Goal: Task Accomplishment & Management: Complete application form

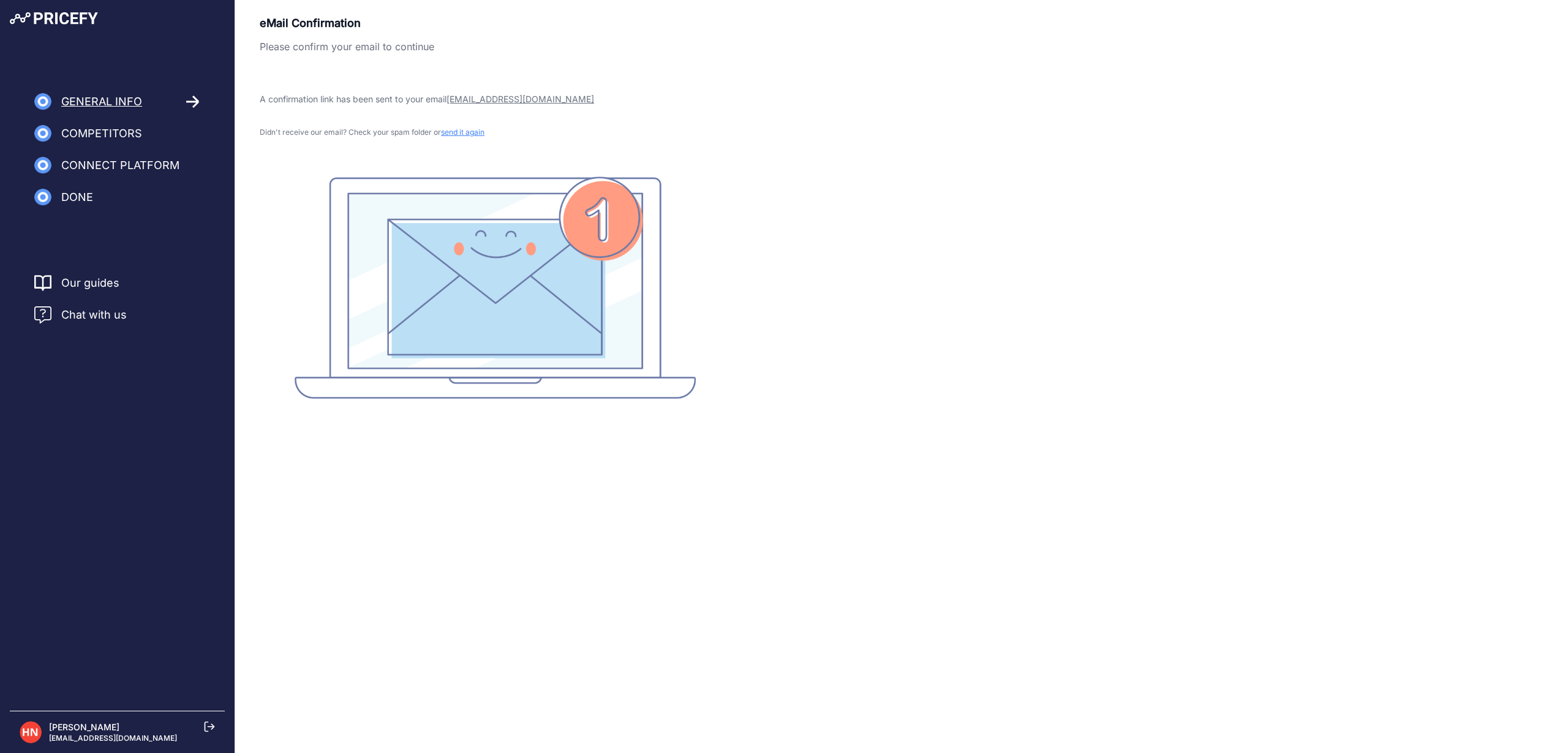
click at [211, 703] on icon at bounding box center [209, 726] width 11 height 11
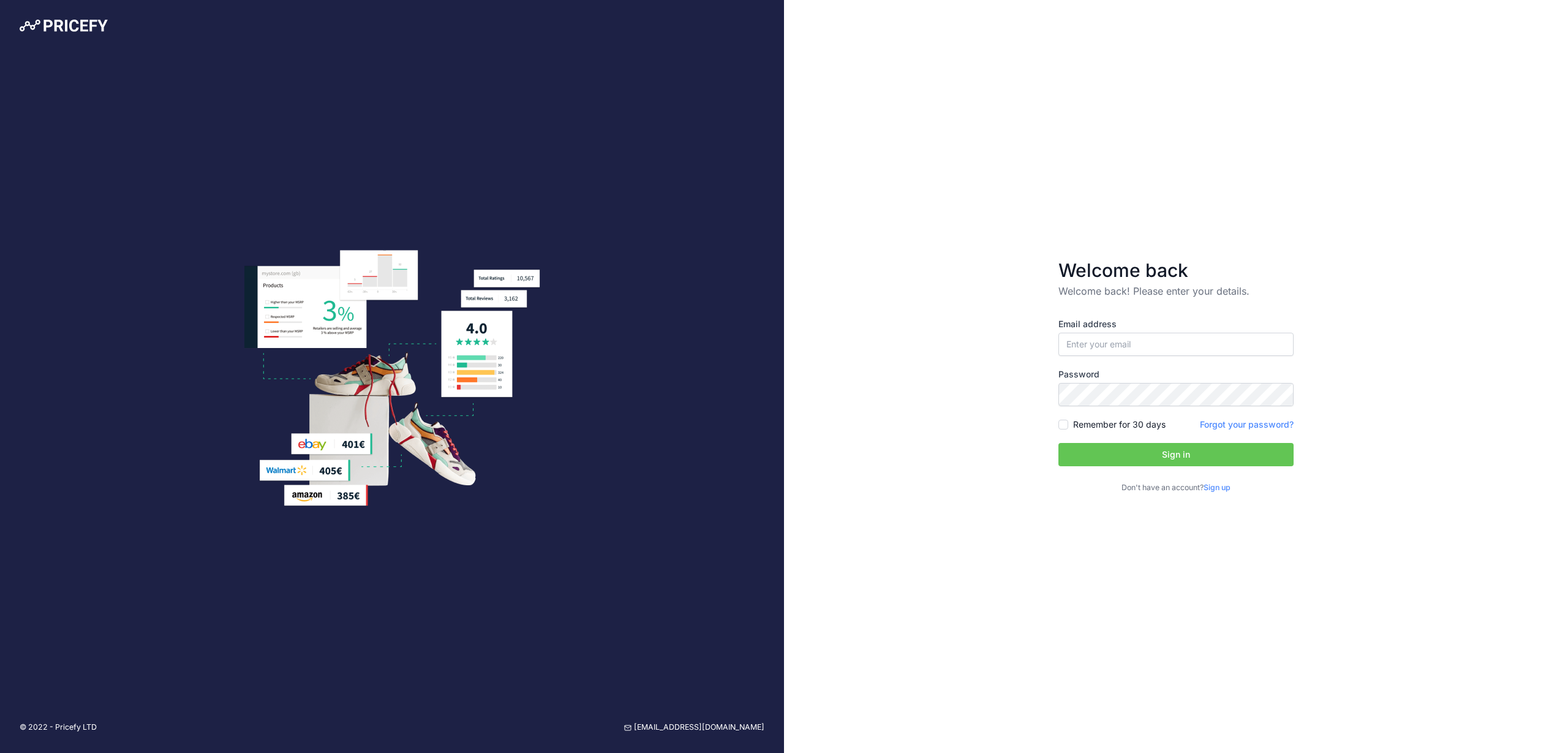
click at [1225, 486] on link "Sign up" at bounding box center [1217, 487] width 27 height 9
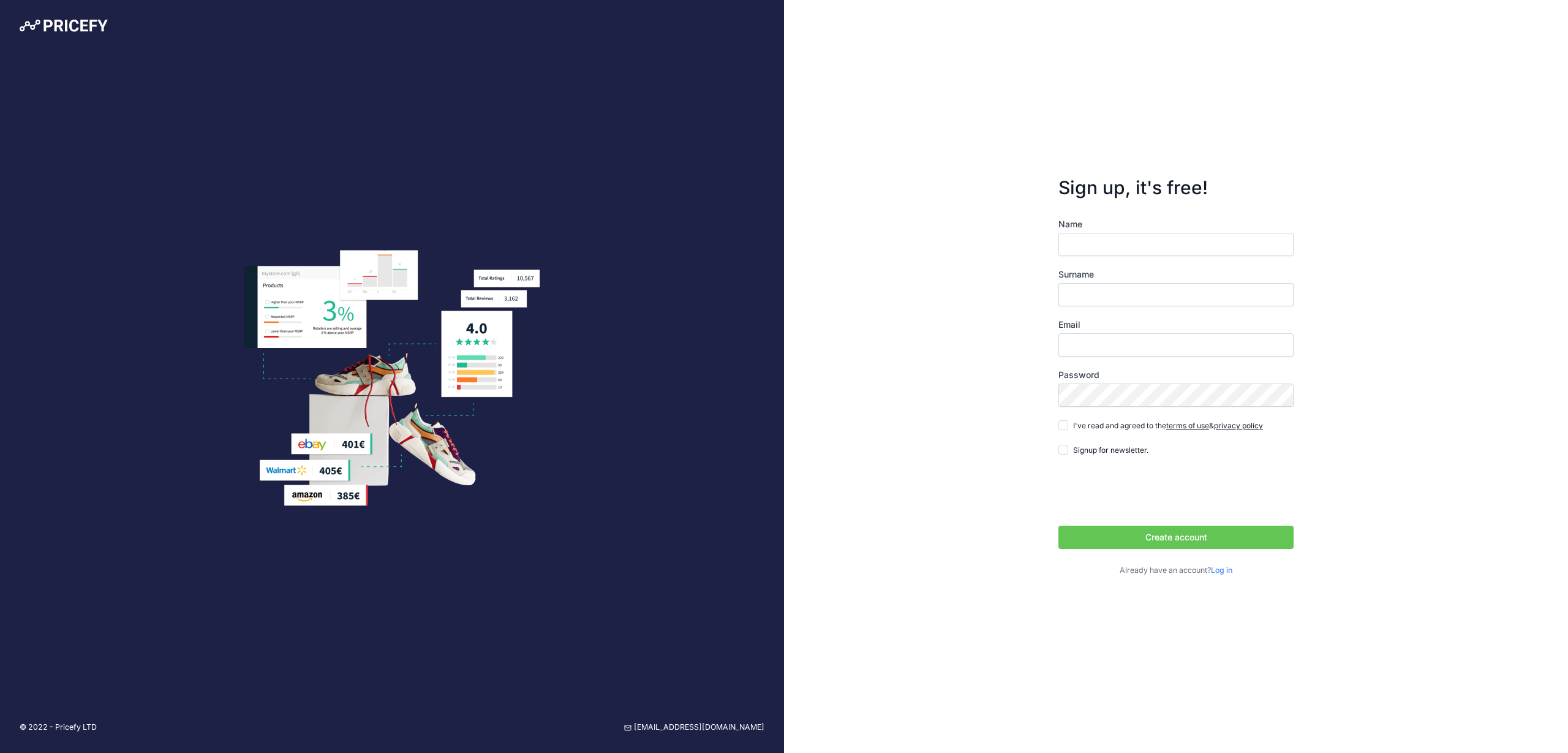
click at [1102, 245] on input "Name" at bounding box center [1176, 245] width 235 height 23
type input "h"
type input "Hedayat"
type input "Nabizada"
type input "[EMAIL_ADDRESS][DOMAIN_NAME]"
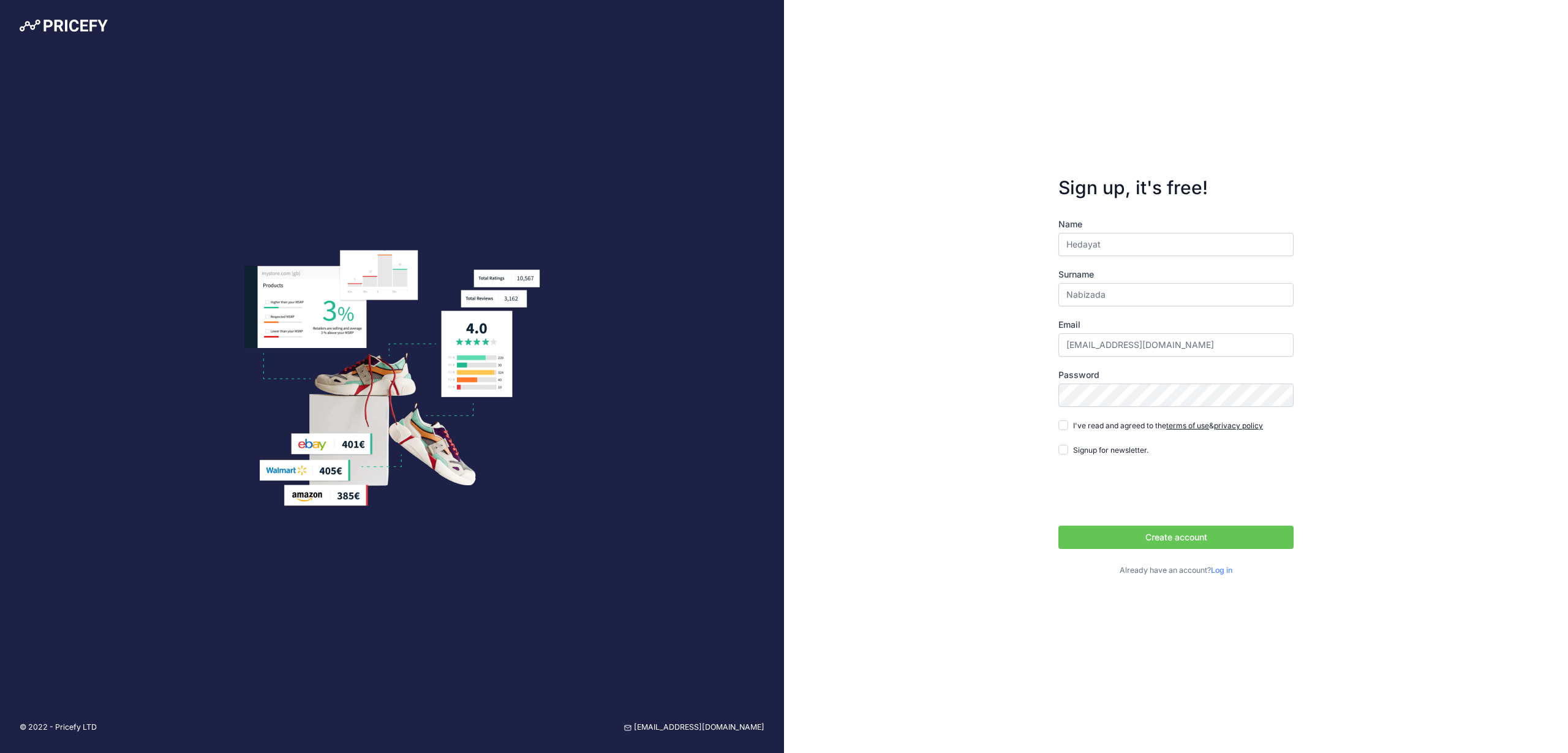
click at [1128, 531] on button "Create account" at bounding box center [1176, 537] width 235 height 23
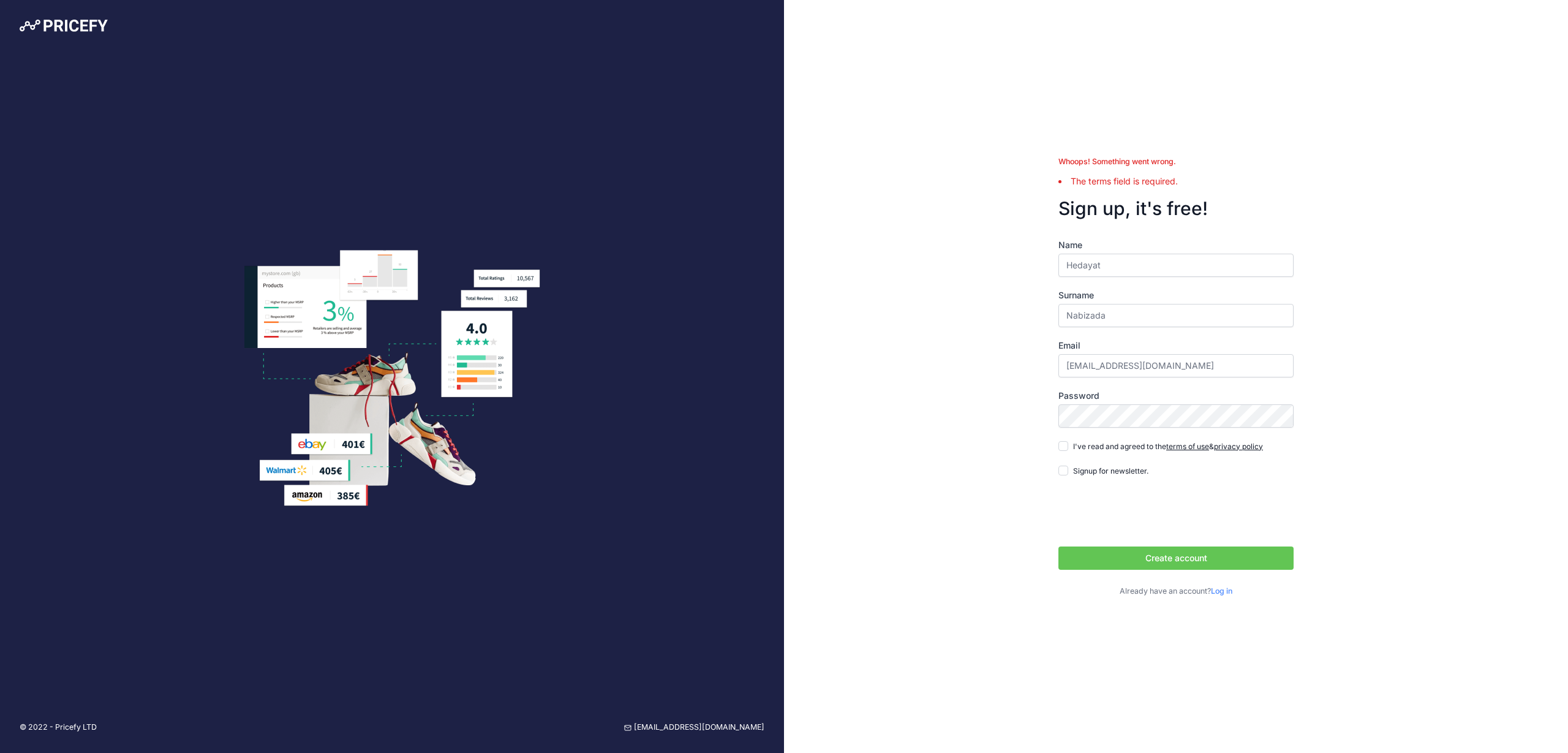
click at [1064, 444] on input "I've read and agreed to the terms of use & privacy policy" at bounding box center [1064, 446] width 10 height 10
checkbox input "true"
click at [1132, 557] on button "Create account" at bounding box center [1176, 558] width 235 height 23
